Goal: Task Accomplishment & Management: Complete application form

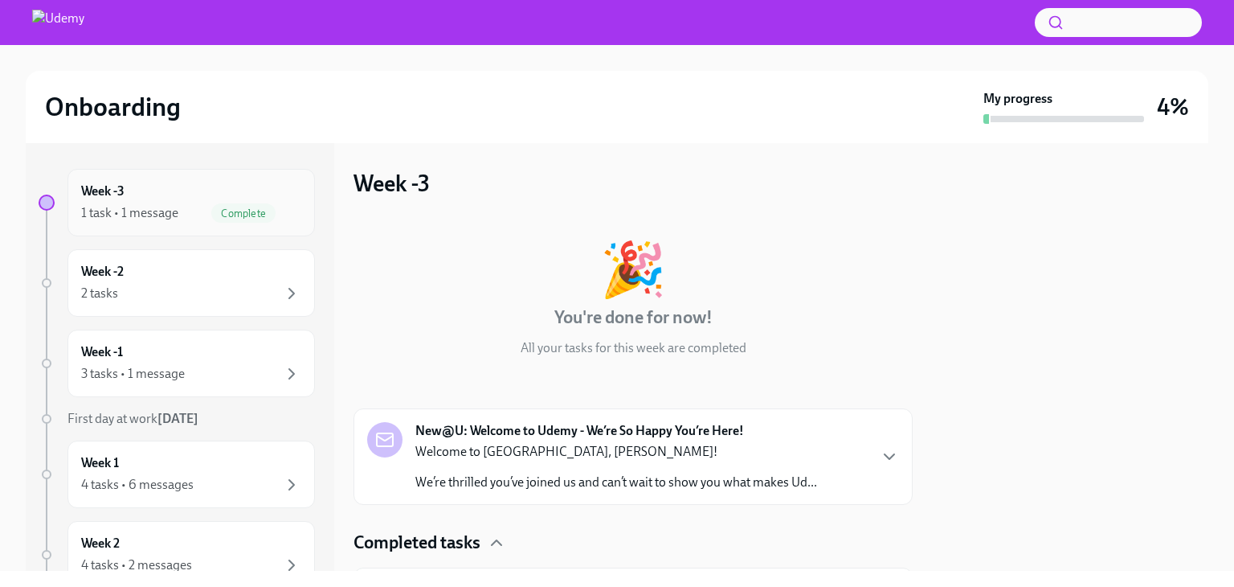
click at [109, 203] on div "1 task • 1 message Complete" at bounding box center [191, 212] width 220 height 19
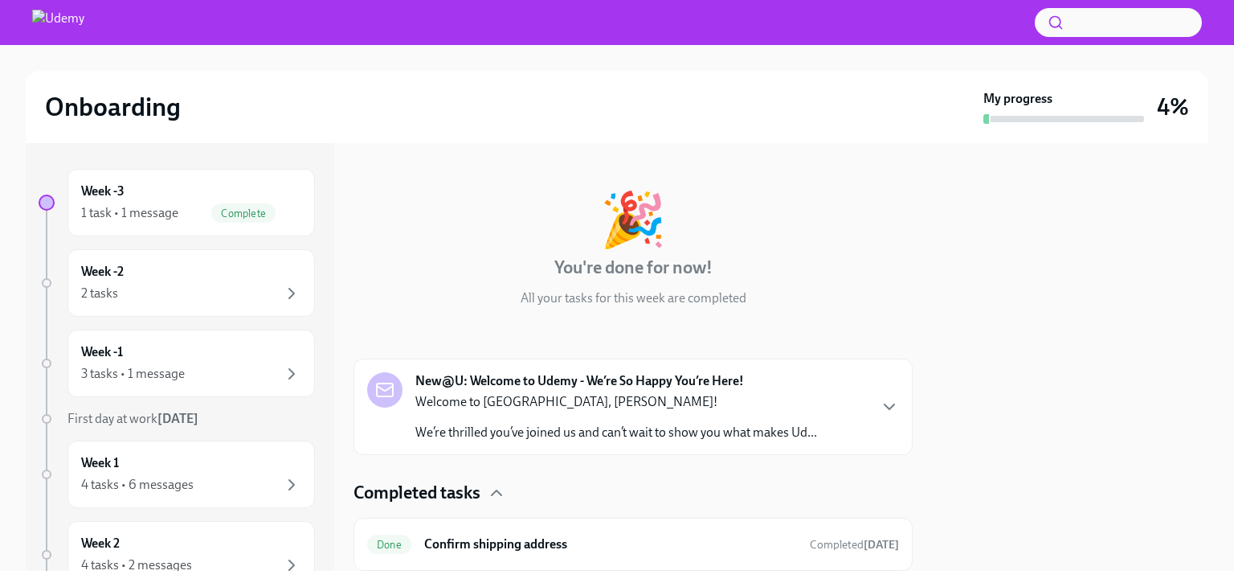
scroll to position [100, 0]
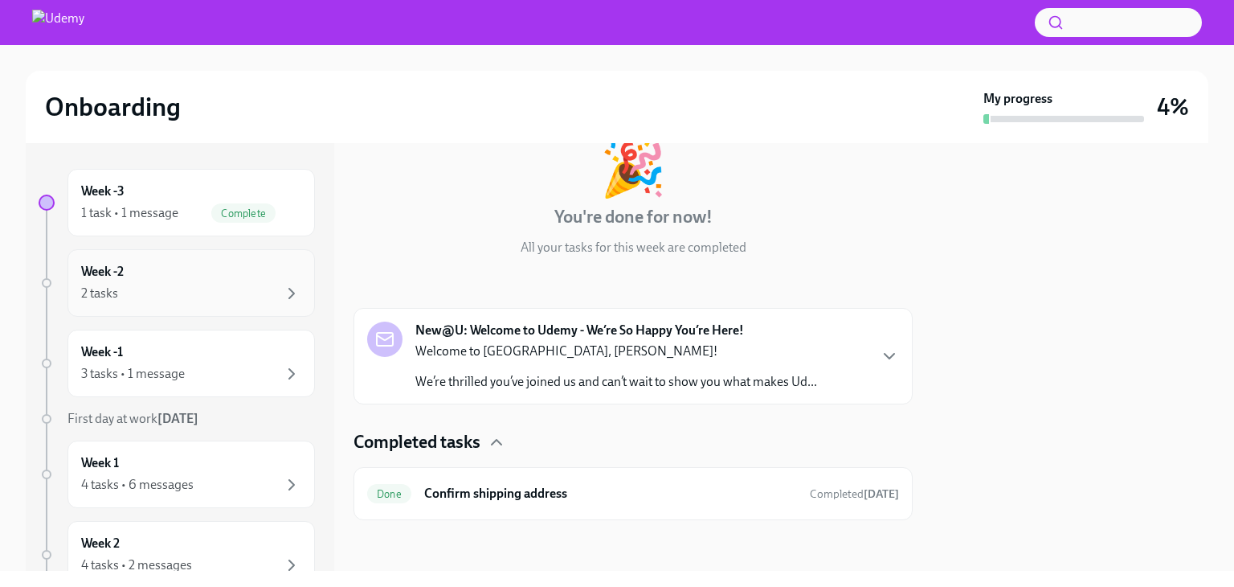
click at [135, 284] on div "2 tasks" at bounding box center [191, 293] width 220 height 19
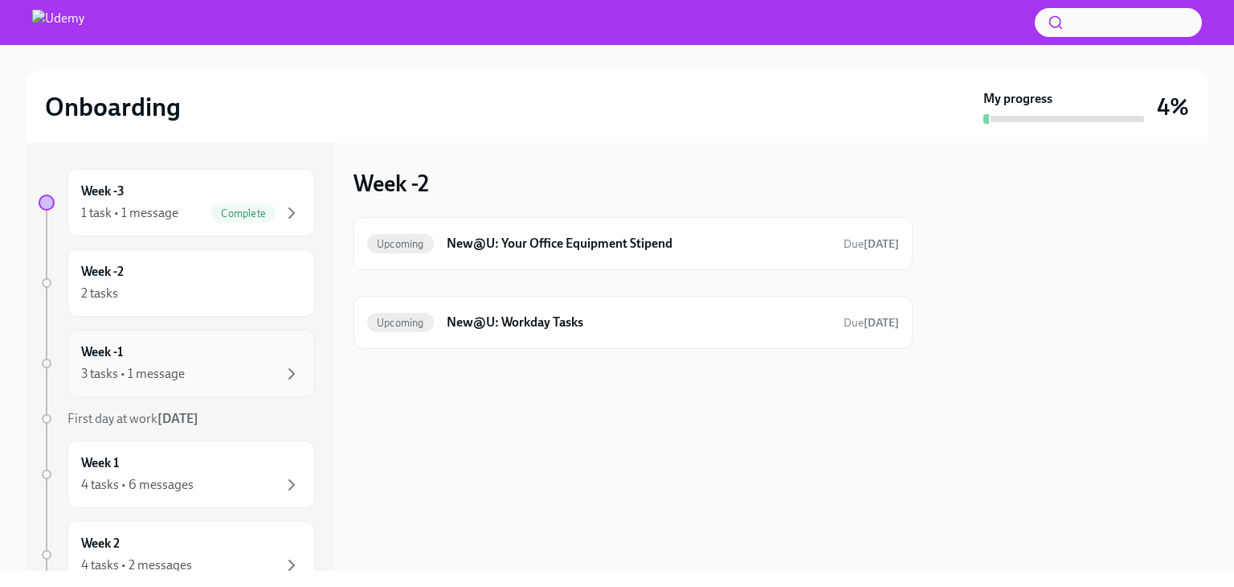
click at [170, 366] on div "3 tasks • 1 message" at bounding box center [133, 374] width 104 height 18
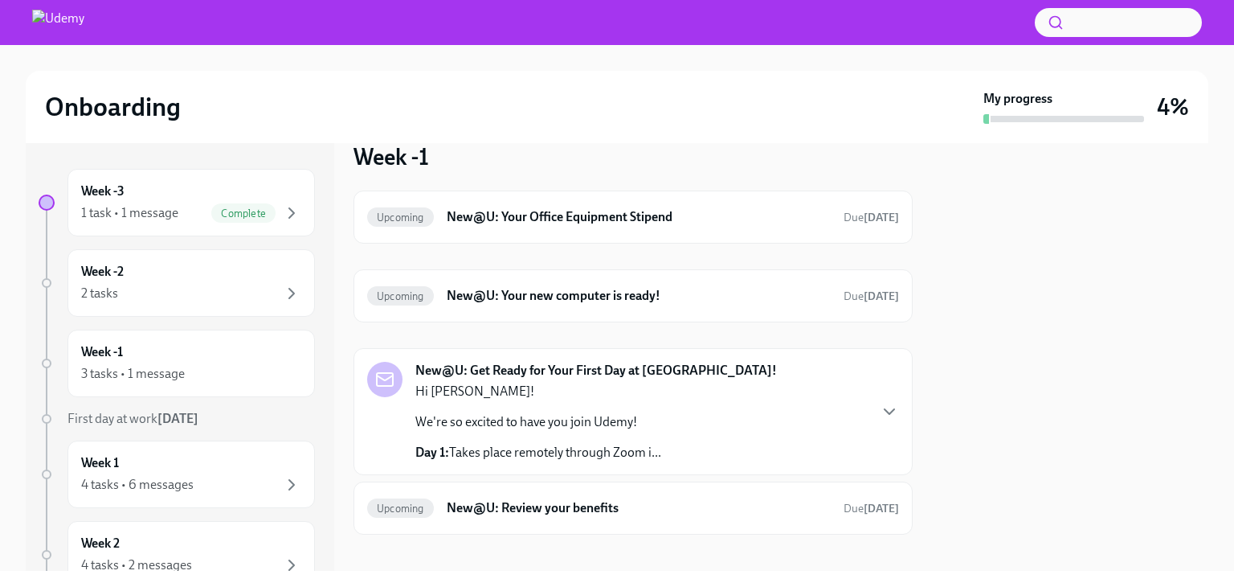
scroll to position [40, 0]
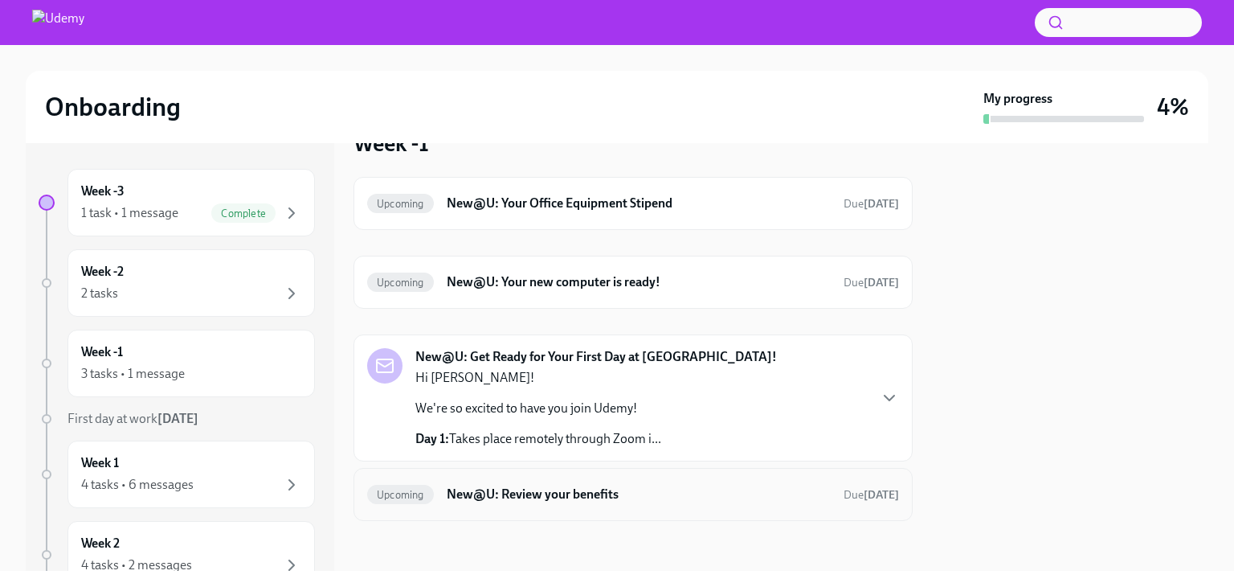
click at [640, 481] on div "Upcoming New@U: Review your benefits Due [DATE]" at bounding box center [633, 494] width 532 height 26
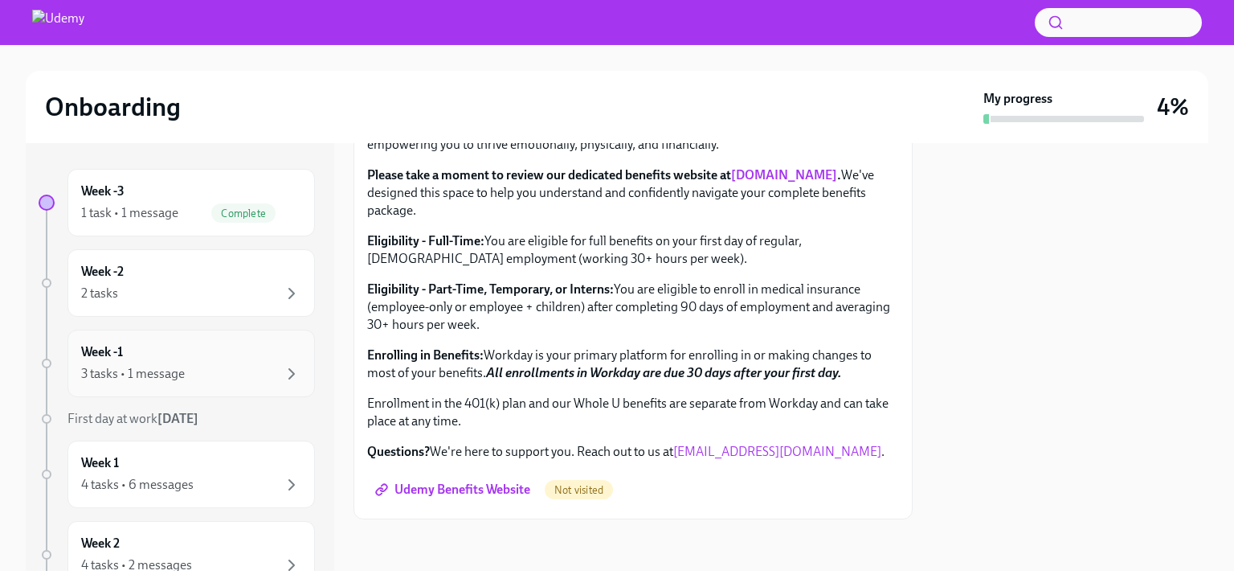
scroll to position [161, 0]
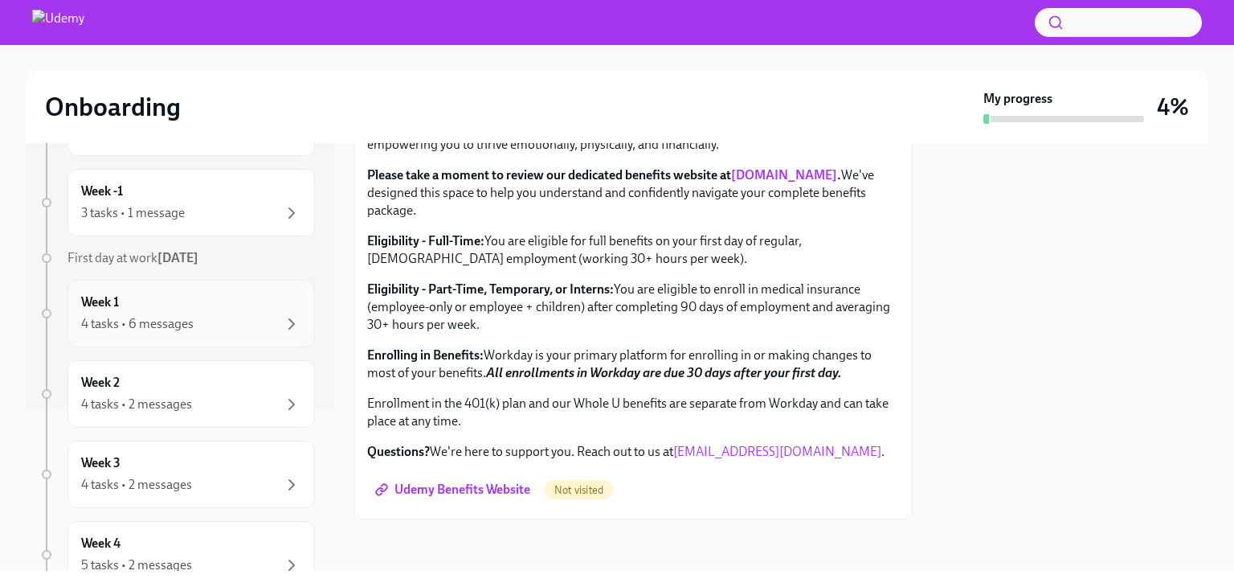
click at [137, 339] on div "Week 1 4 tasks • 6 messages" at bounding box center [192, 314] width 248 height 68
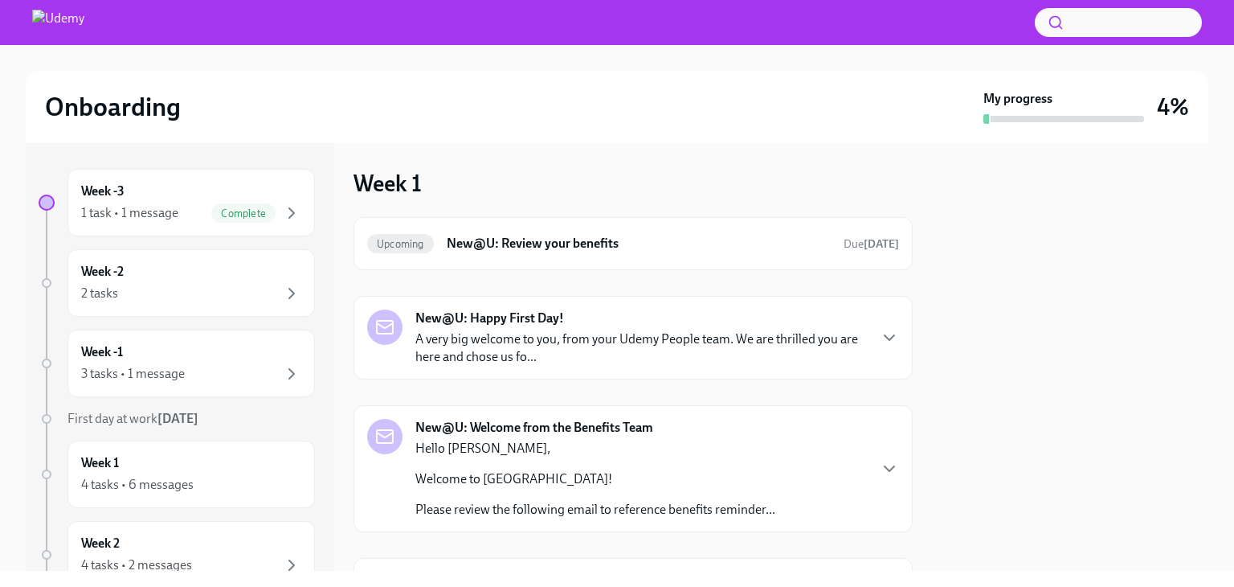
click at [710, 321] on div "New@U: Happy First Day! A very big welcome to you, from your Udemy People team.…" at bounding box center [641, 337] width 452 height 56
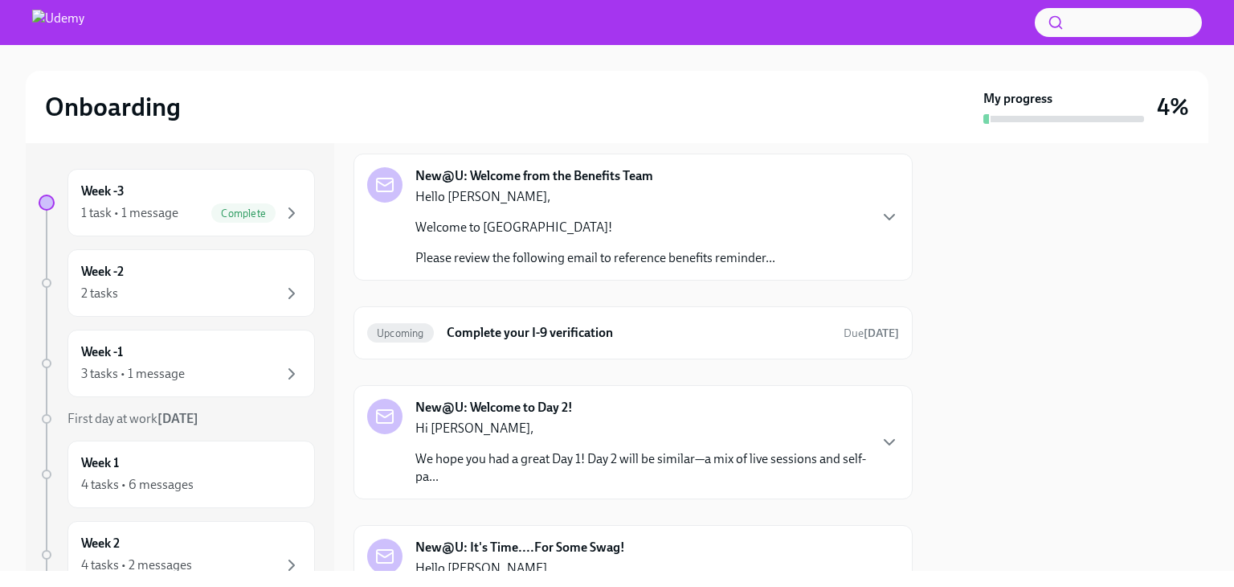
scroll to position [804, 0]
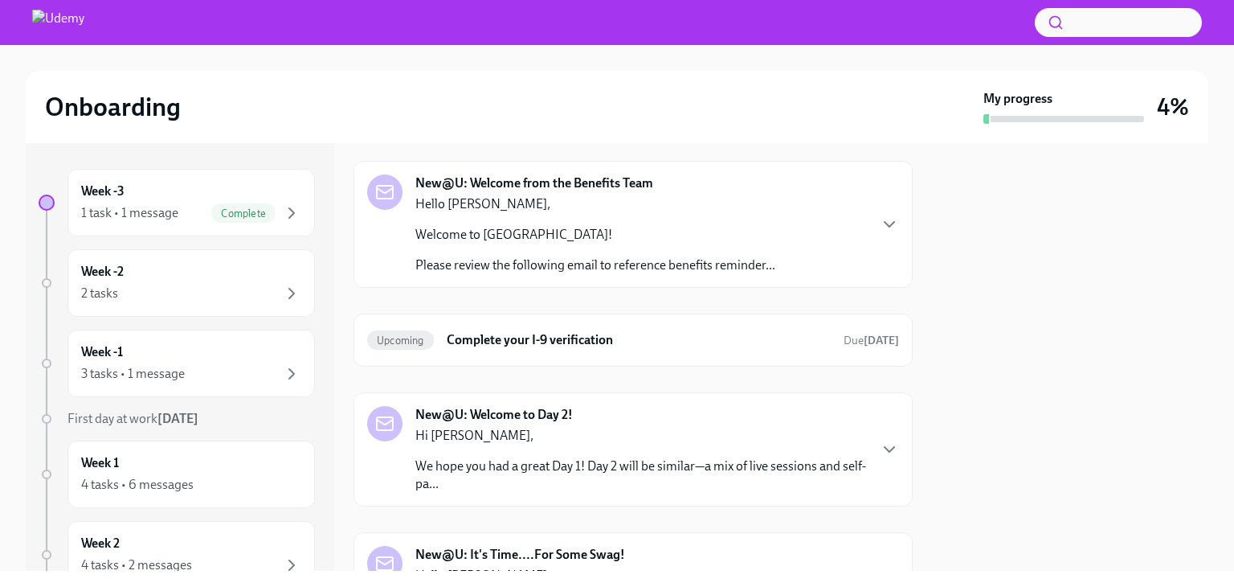
click at [704, 213] on p "Hello [PERSON_NAME]," at bounding box center [595, 204] width 360 height 18
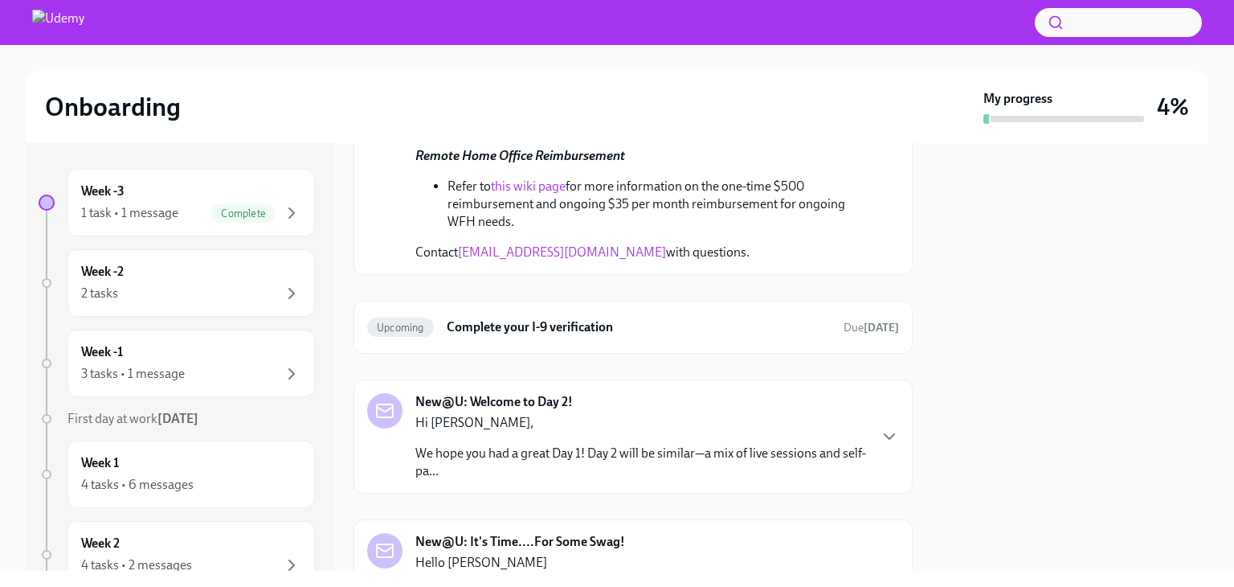
scroll to position [2331, 0]
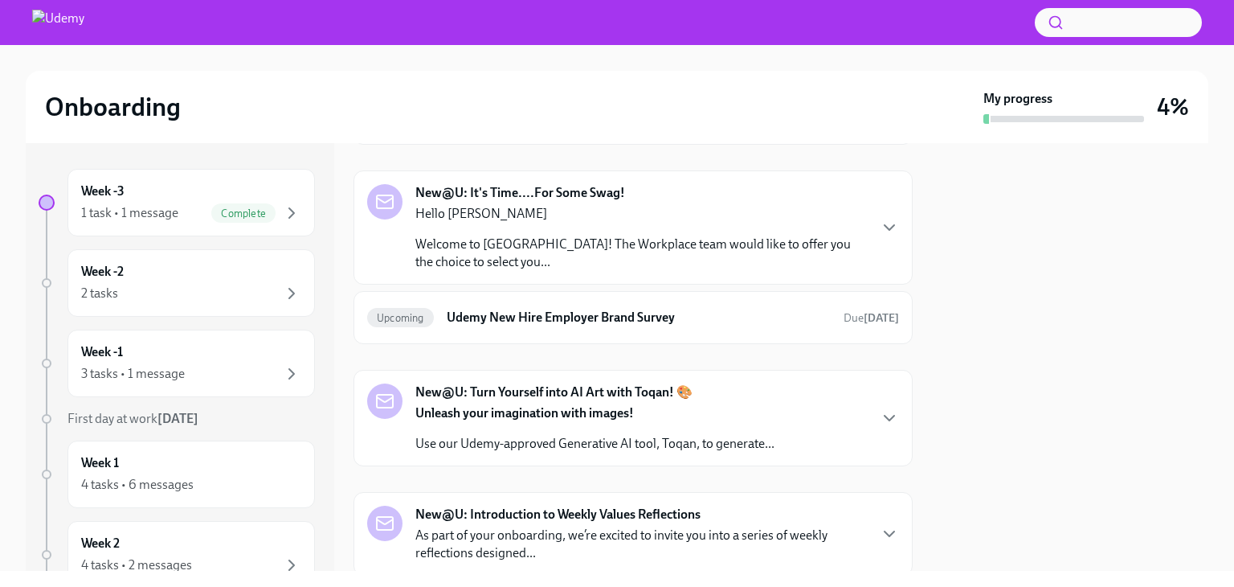
click at [691, 131] on p "We hope you had a great Day 1! Day 2 will be similar—a mix of live sessions and…" at bounding box center [641, 113] width 452 height 35
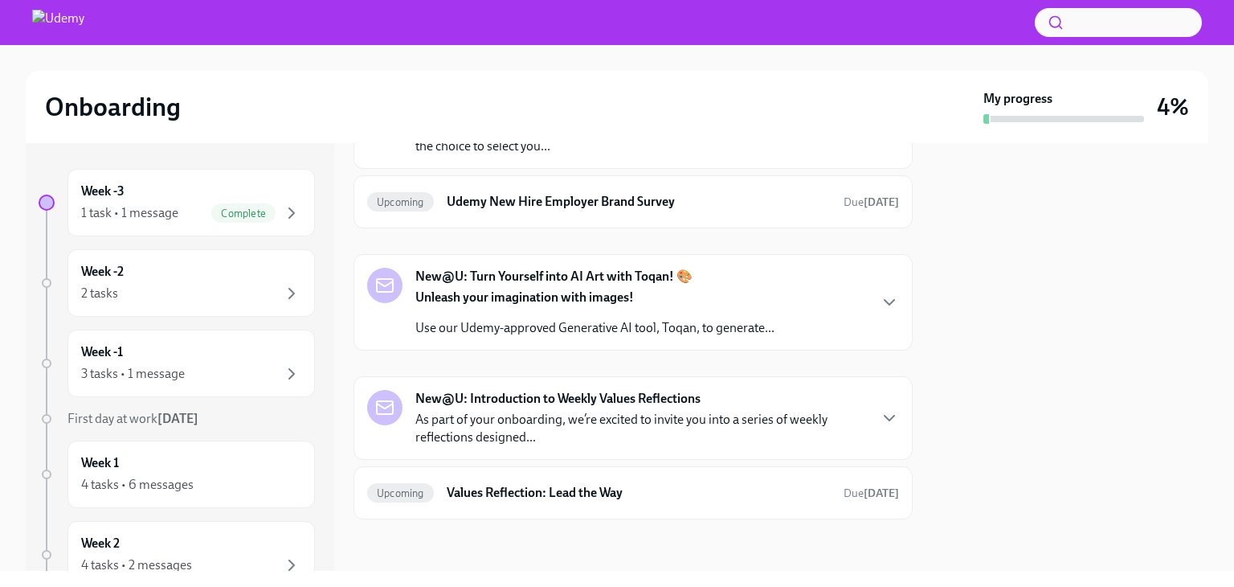
scroll to position [3054, 0]
click at [654, 155] on p "Welcome to [GEOGRAPHIC_DATA]! The Workplace team would like to offer you the ch…" at bounding box center [641, 137] width 452 height 35
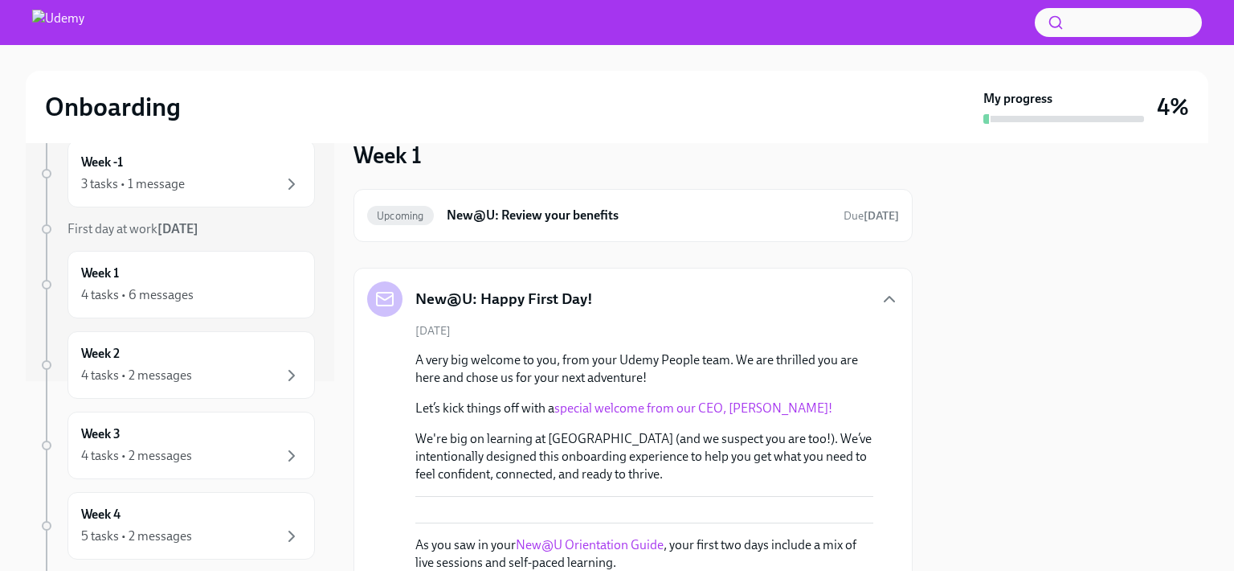
scroll to position [0, 0]
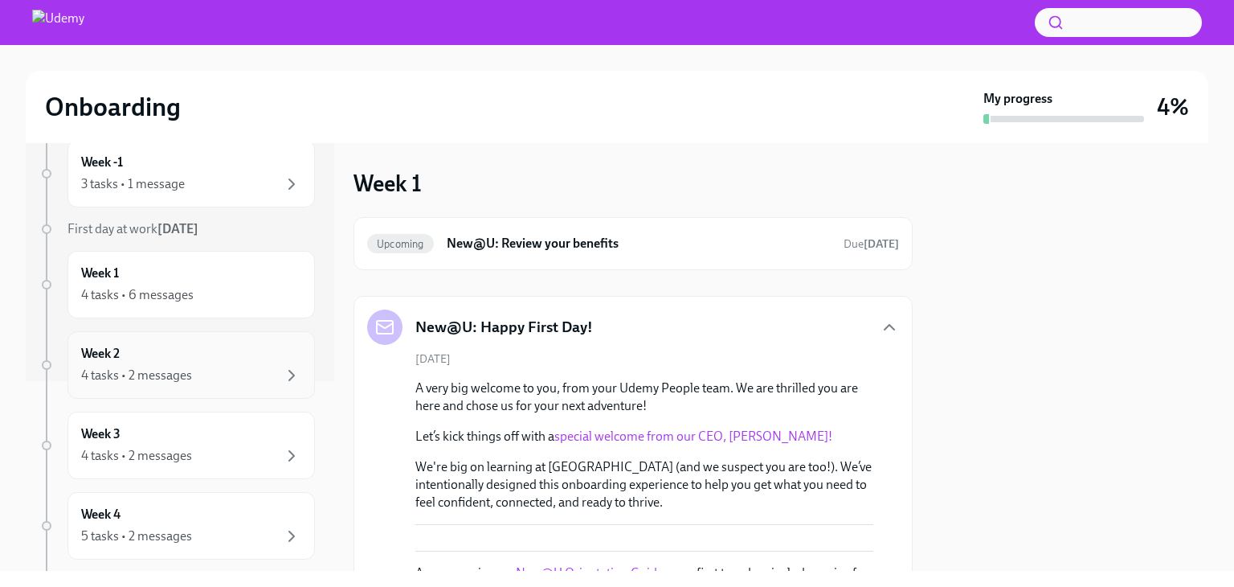
click at [180, 383] on div "Week 2 4 tasks • 2 messages" at bounding box center [192, 365] width 248 height 68
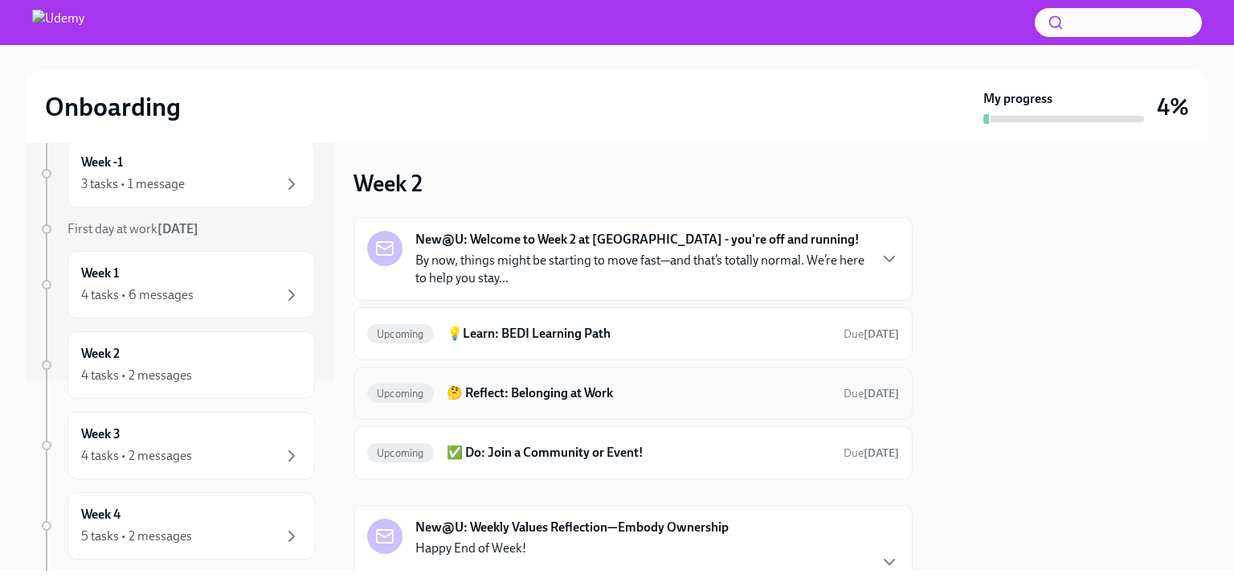
scroll to position [158, 0]
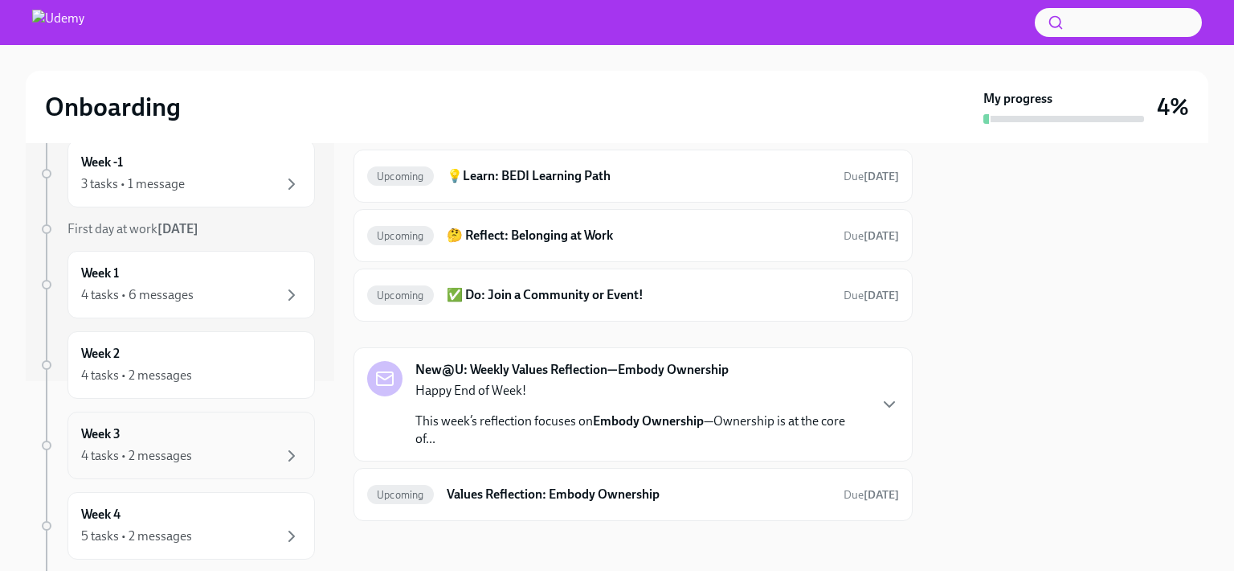
click at [210, 452] on div "4 tasks • 2 messages" at bounding box center [191, 455] width 220 height 19
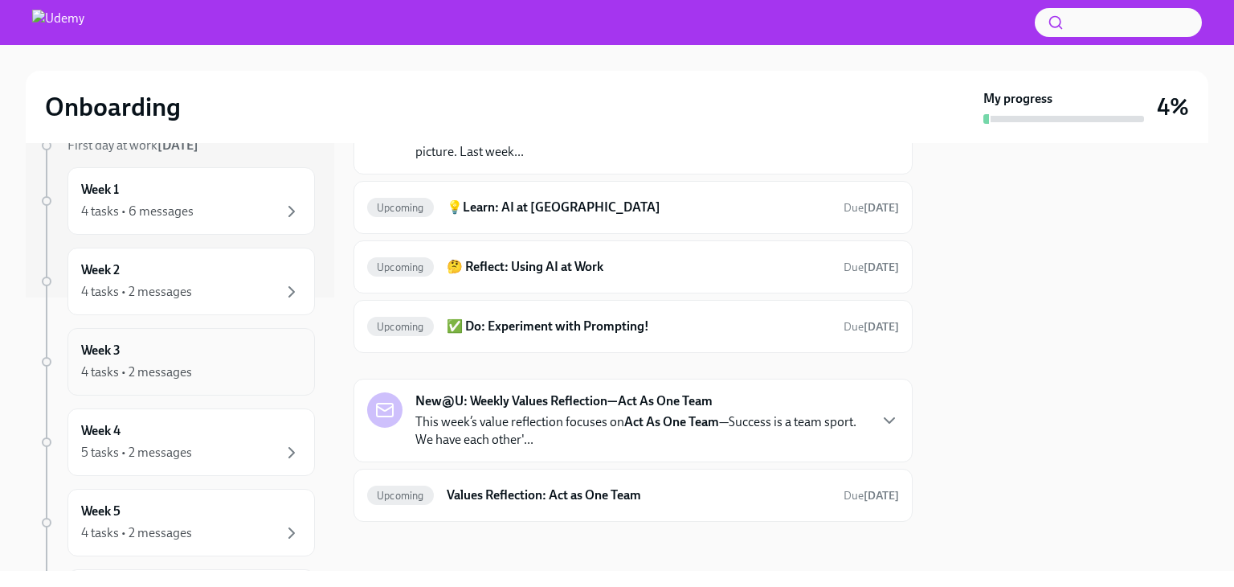
scroll to position [270, 0]
click at [185, 350] on div "Week 3 4 tasks • 2 messages" at bounding box center [191, 365] width 220 height 40
click at [221, 446] on div "5 tasks • 2 messages" at bounding box center [191, 455] width 220 height 19
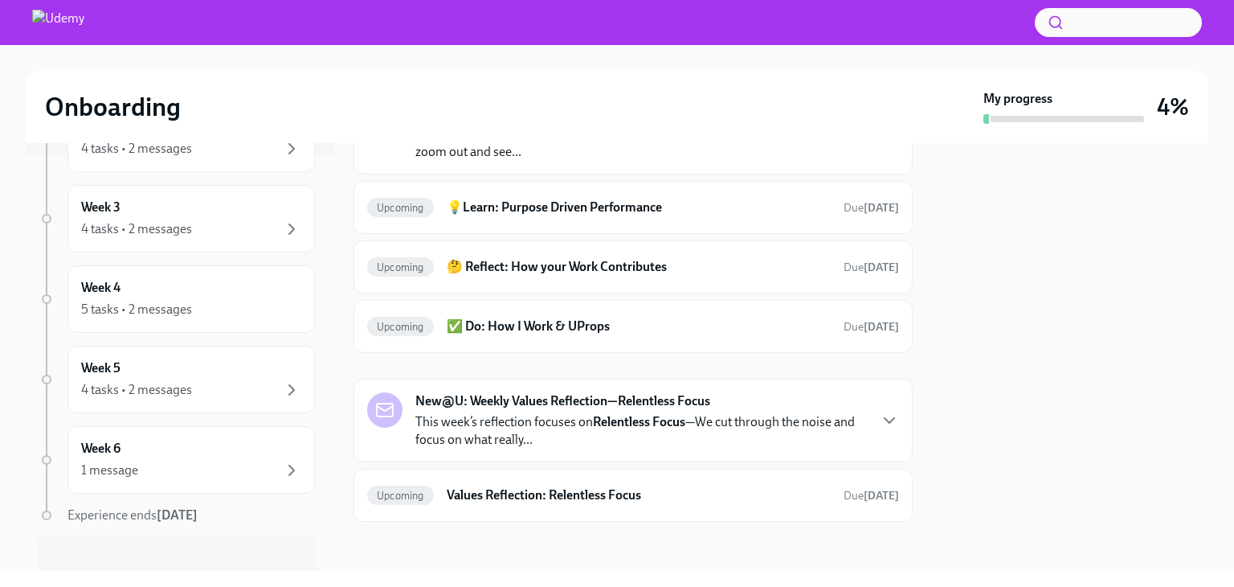
scroll to position [431, 0]
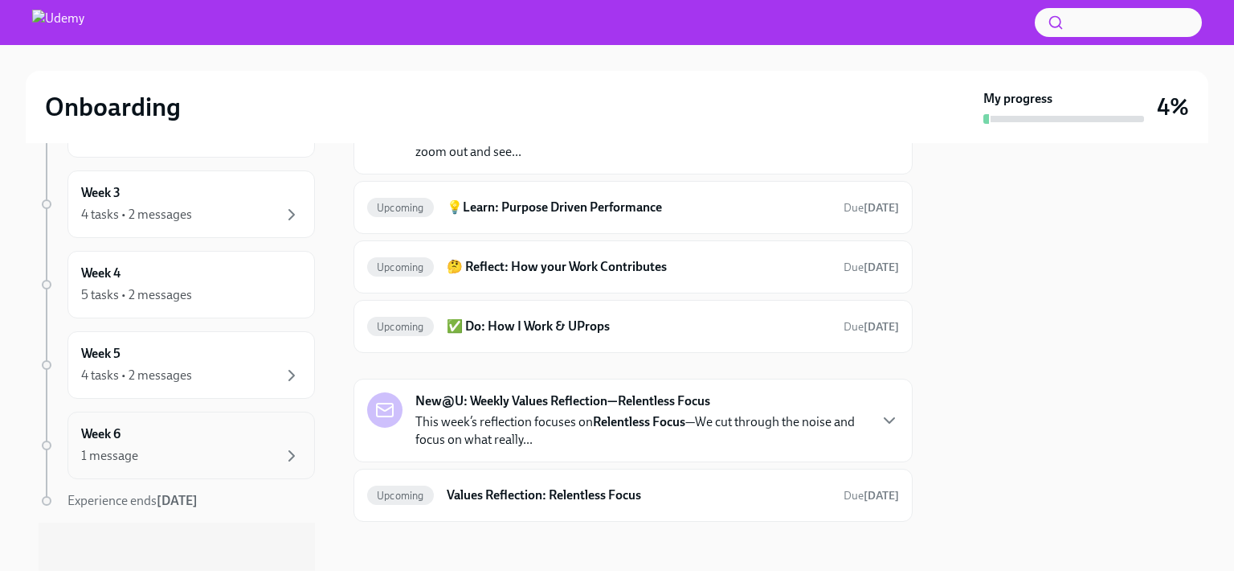
click at [168, 432] on div "Week 6 1 message" at bounding box center [191, 445] width 220 height 40
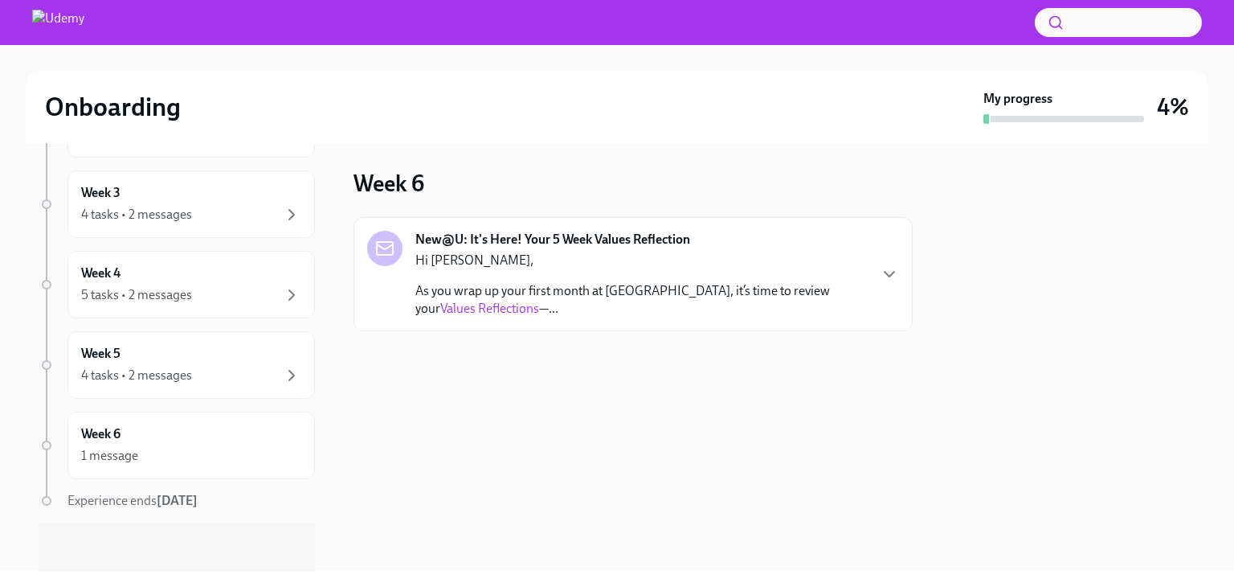
click at [605, 261] on p "Hi [PERSON_NAME]," at bounding box center [641, 261] width 452 height 18
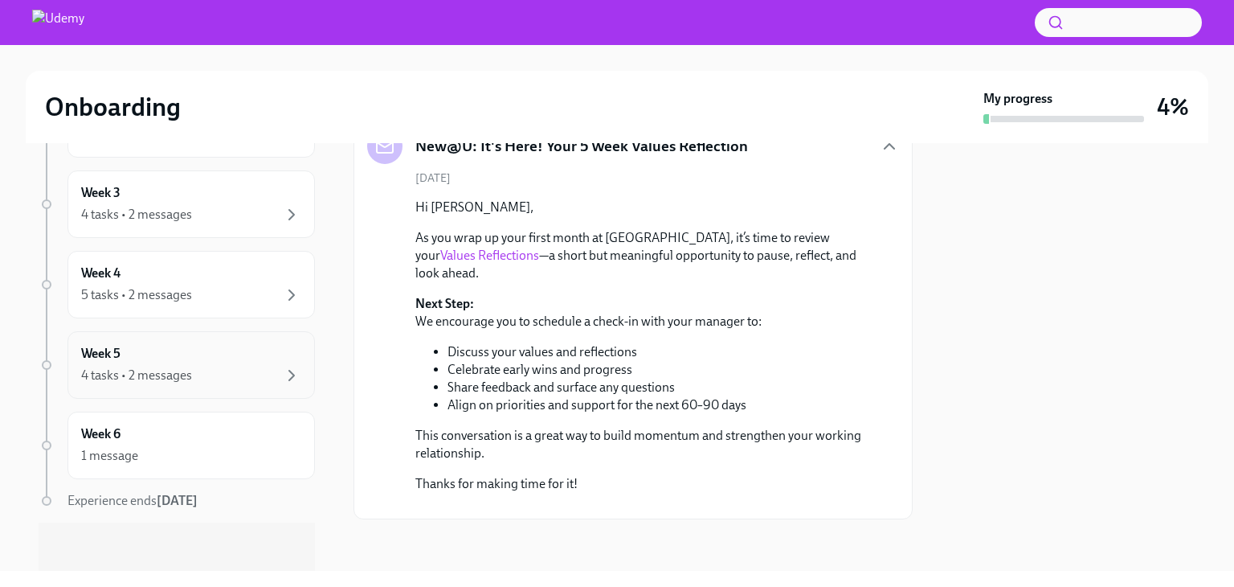
click at [126, 348] on div "Week 5 4 tasks • 2 messages" at bounding box center [191, 365] width 220 height 40
